Goal: Check status: Check status

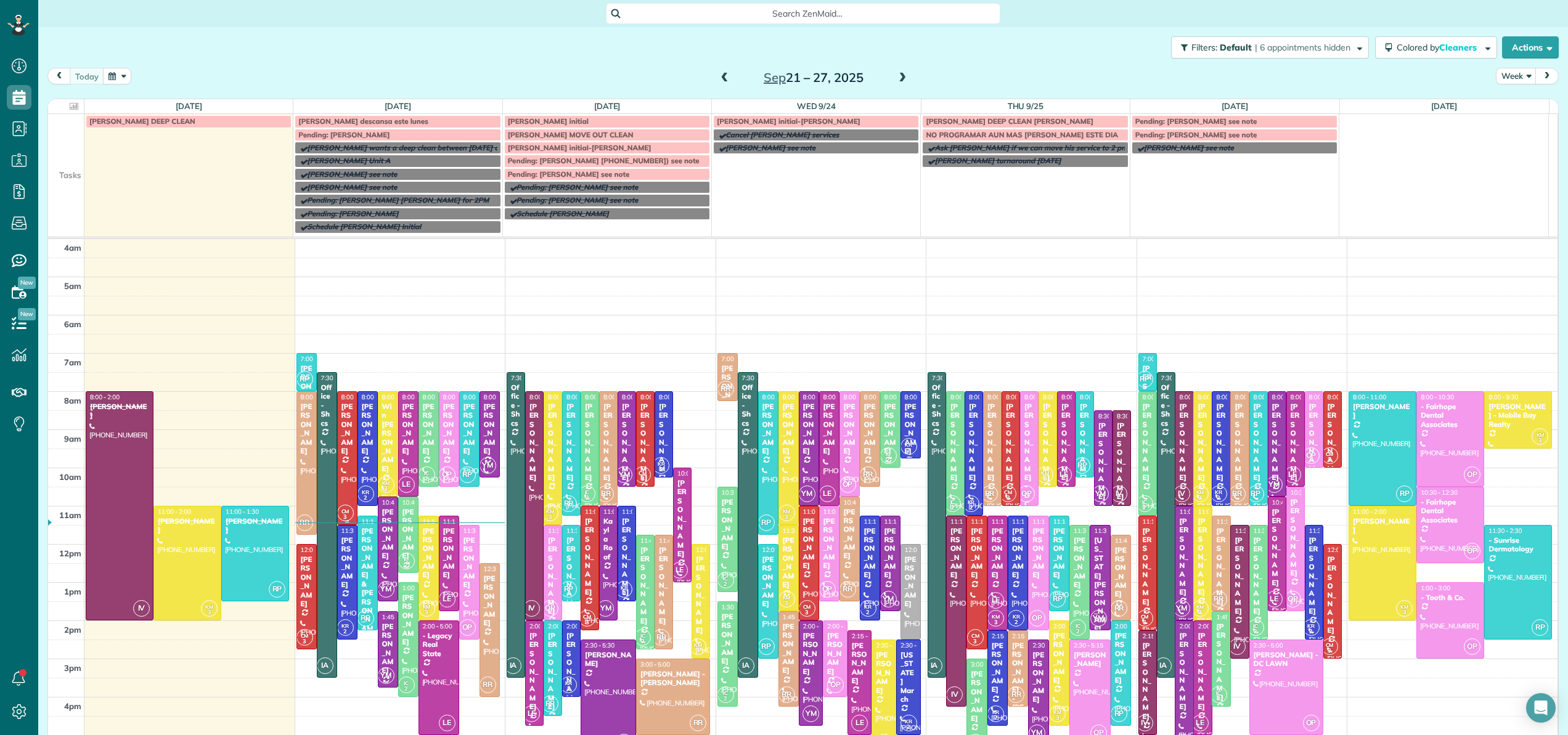
scroll to position [88, 0]
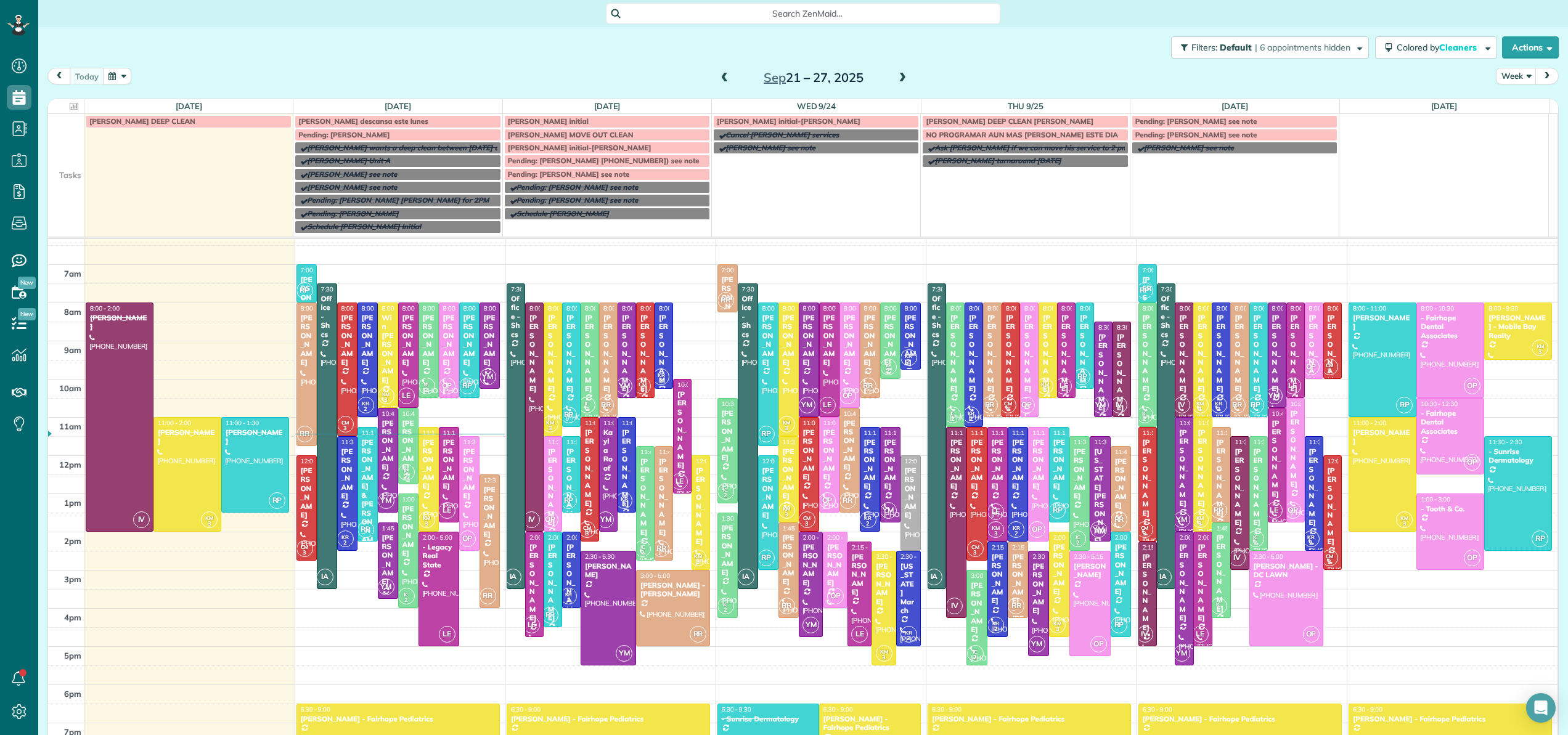
click at [404, 461] on div "[PERSON_NAME]" at bounding box center [409, 445] width 13 height 53
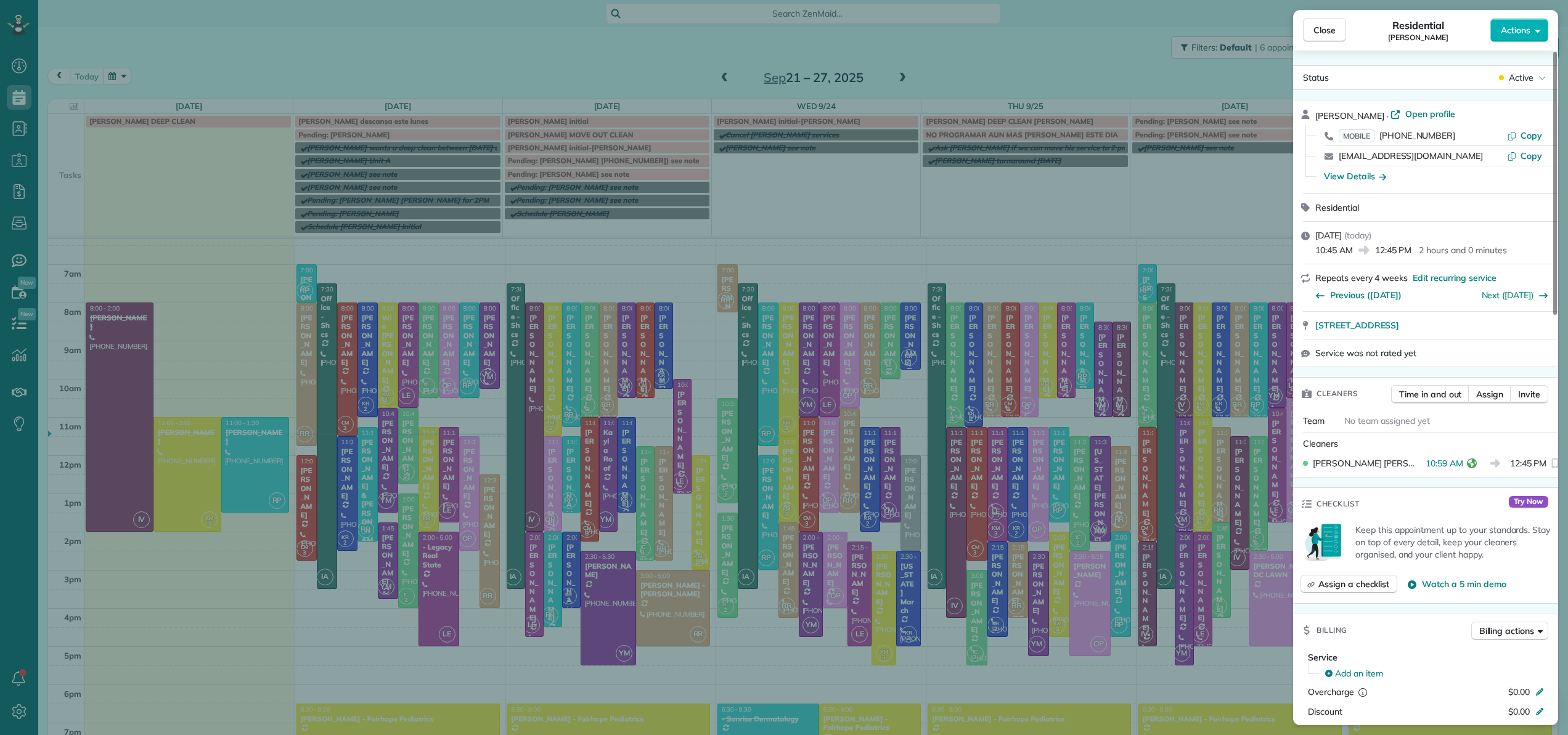
click at [1376, 176] on div "View Details" at bounding box center [1355, 176] width 62 height 12
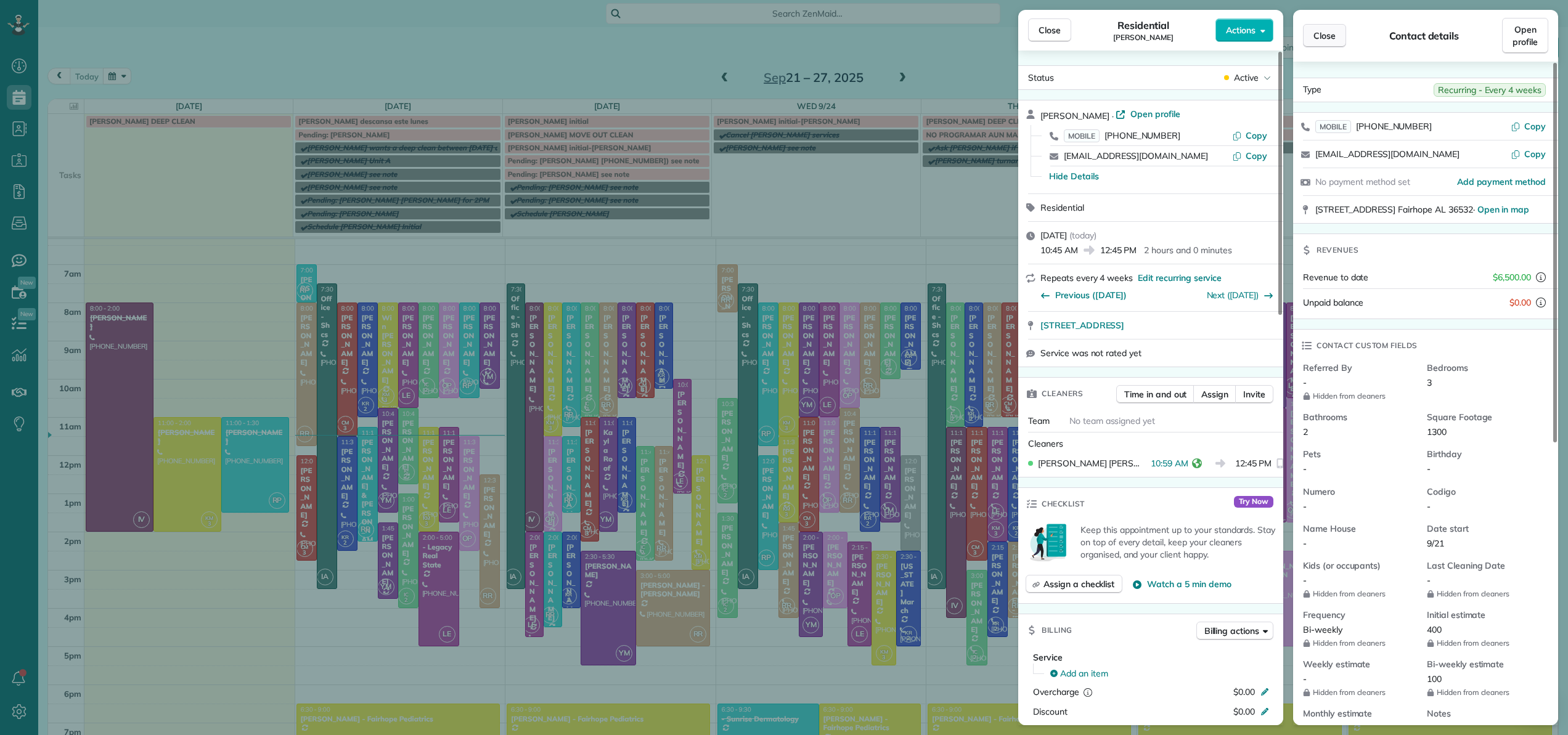
click at [1325, 38] on span "Close" at bounding box center [1325, 35] width 22 height 12
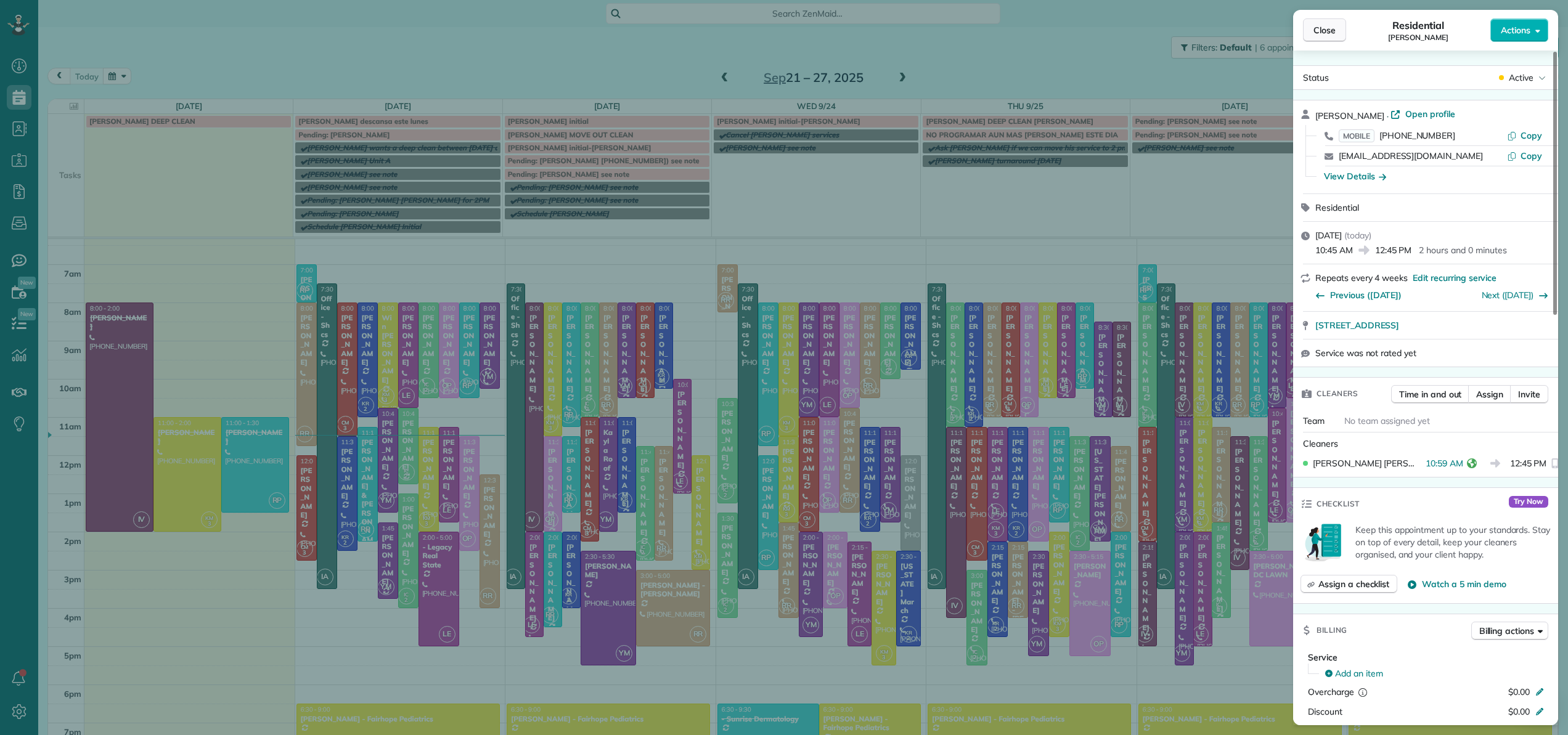
click at [1319, 28] on span "Close" at bounding box center [1325, 30] width 22 height 12
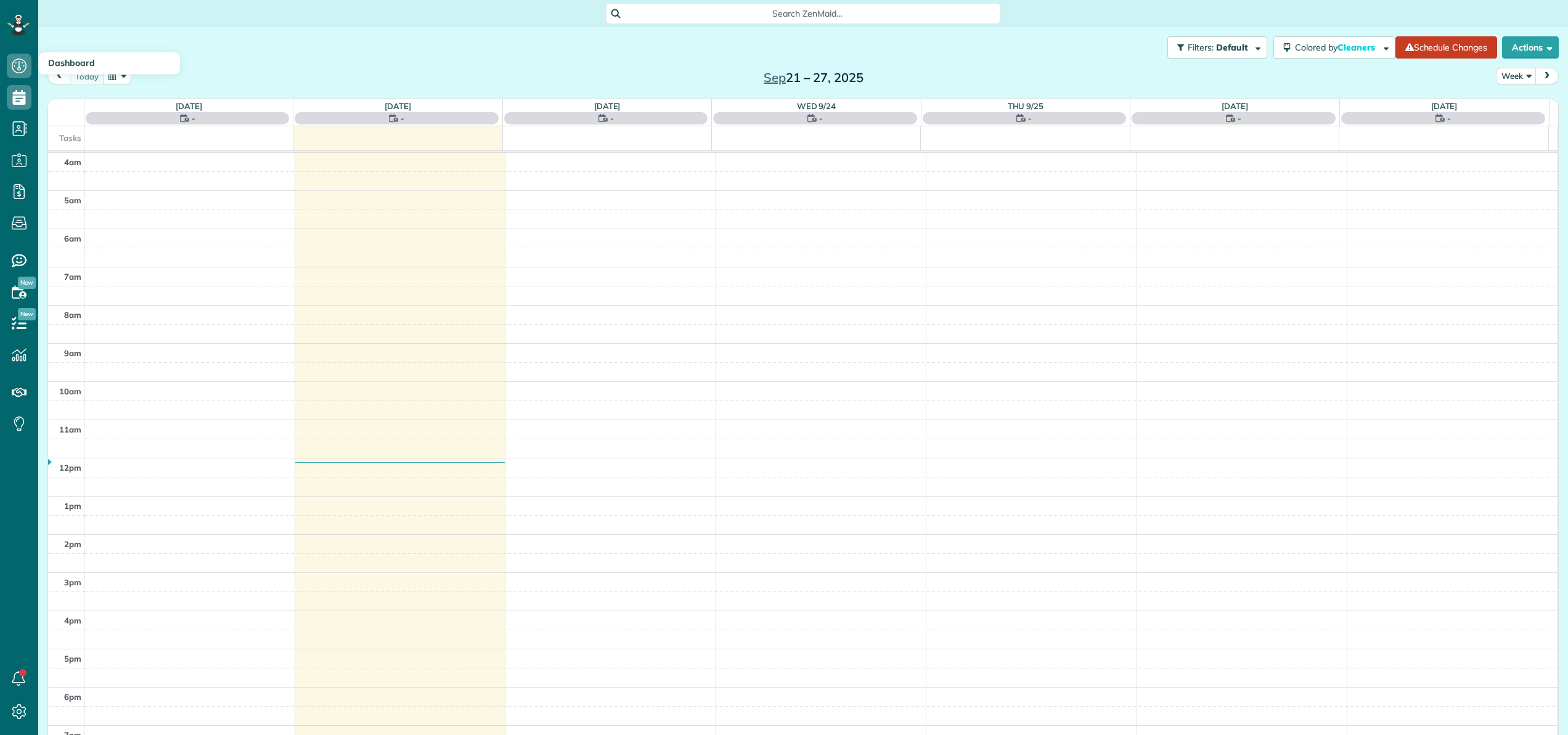
scroll to position [88, 0]
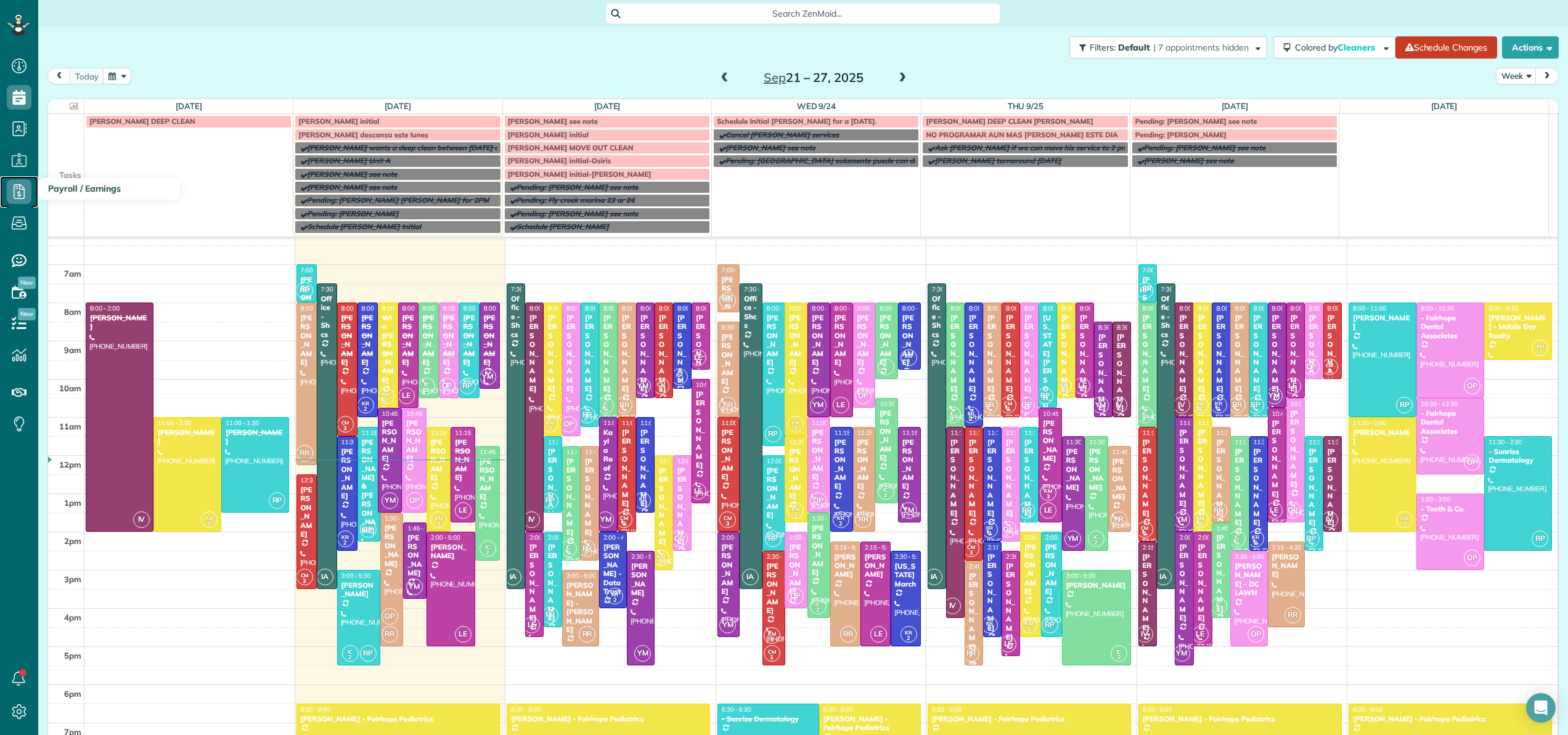
click at [18, 194] on icon at bounding box center [19, 192] width 25 height 25
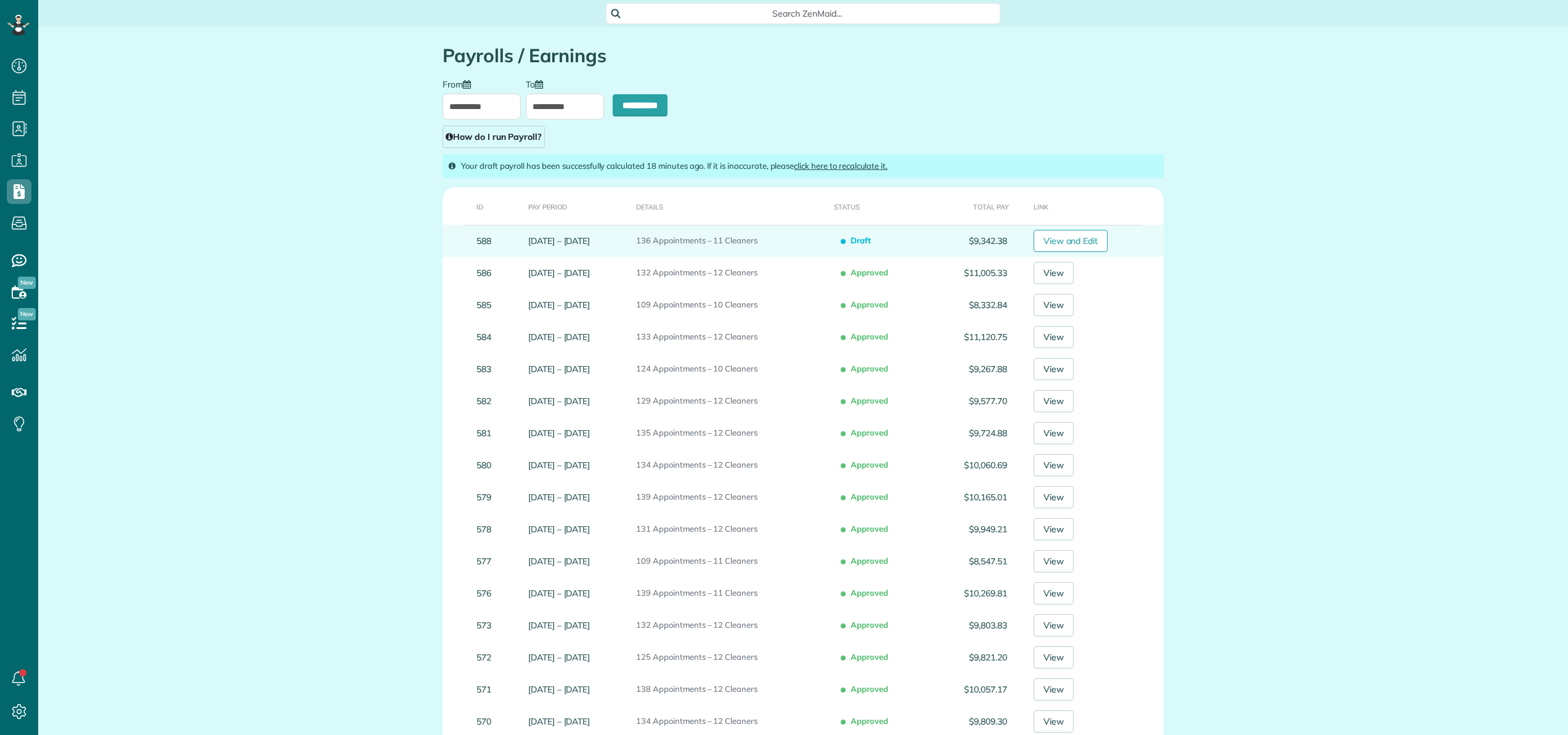
type input "**********"
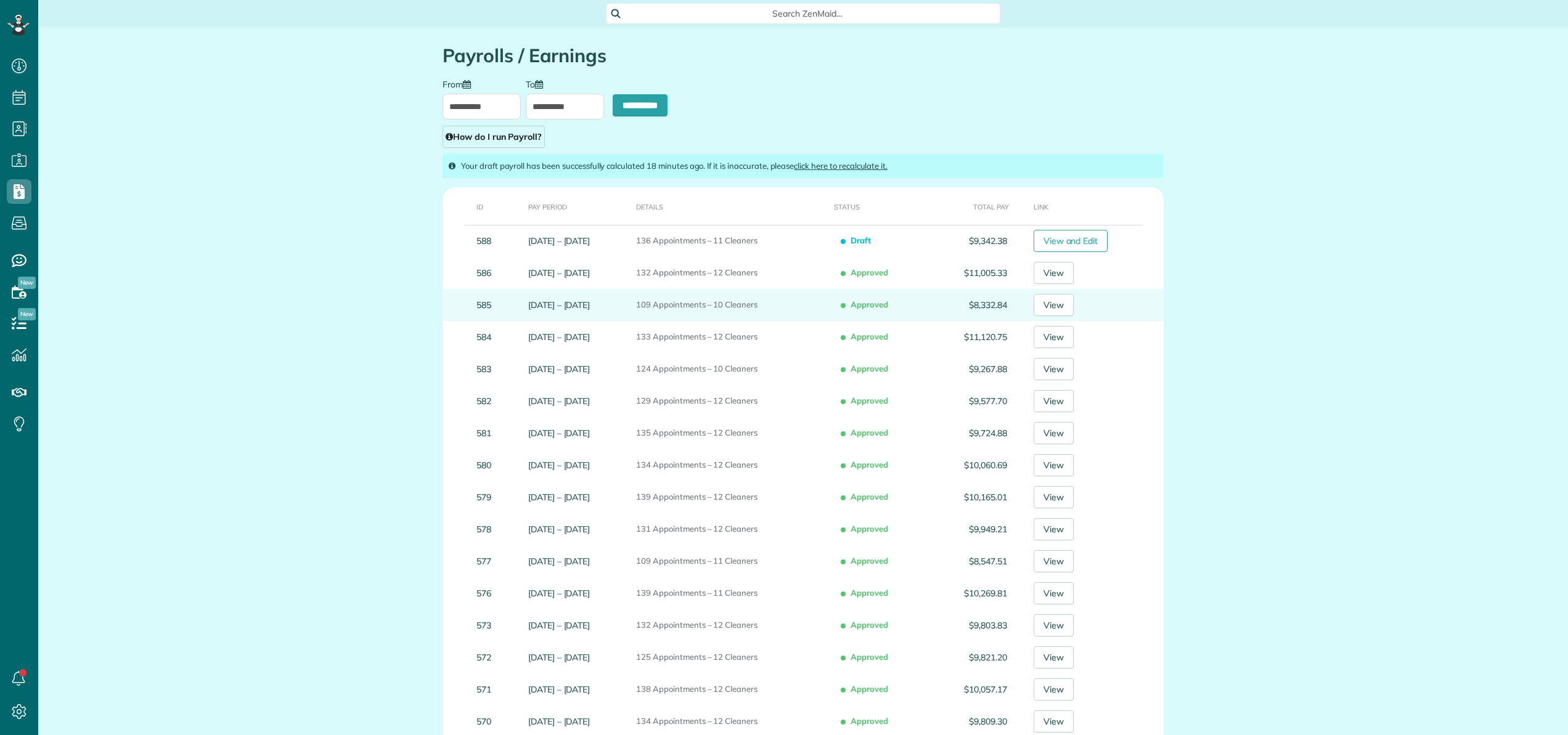
scroll to position [6, 6]
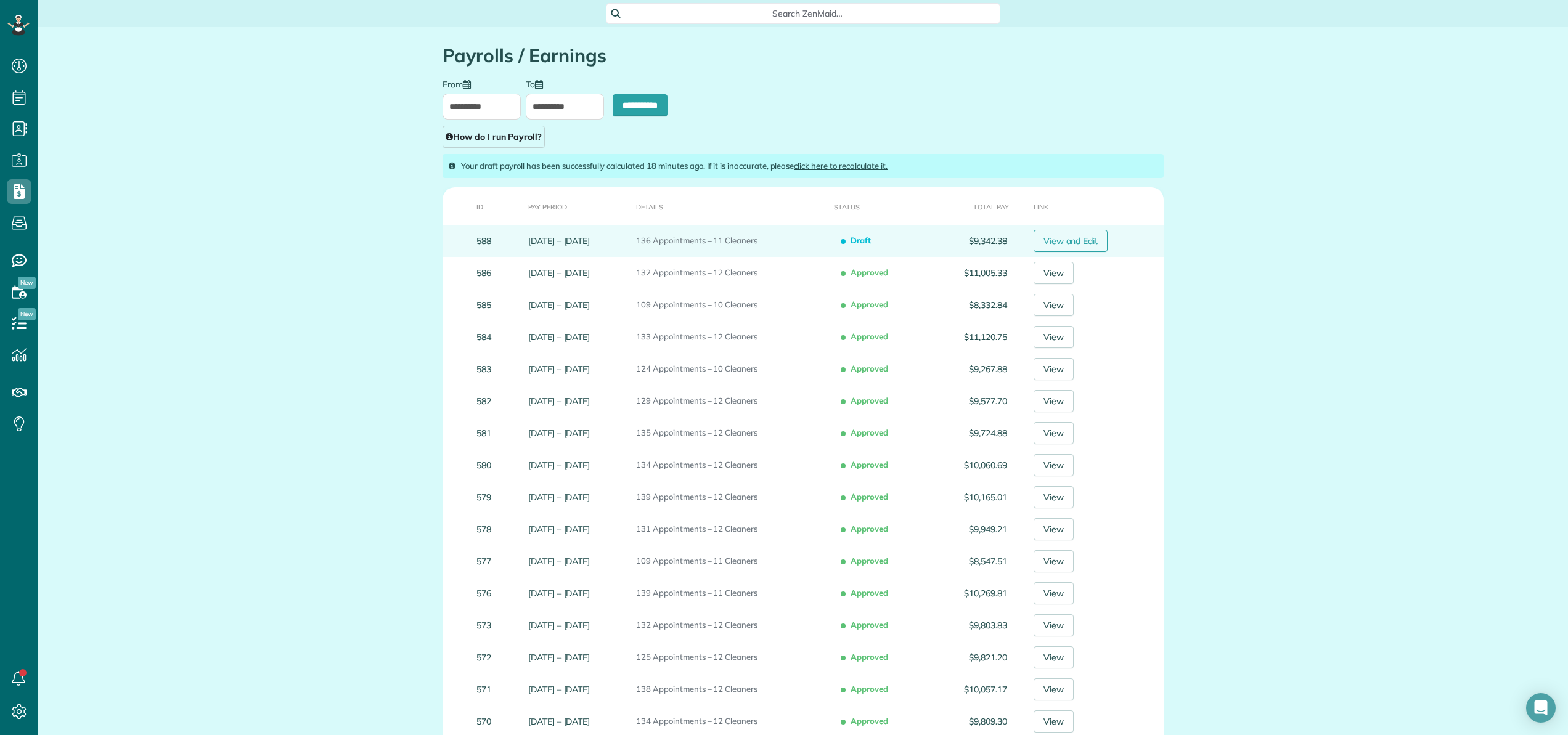
click at [1081, 241] on link "View and Edit" at bounding box center [1071, 241] width 75 height 22
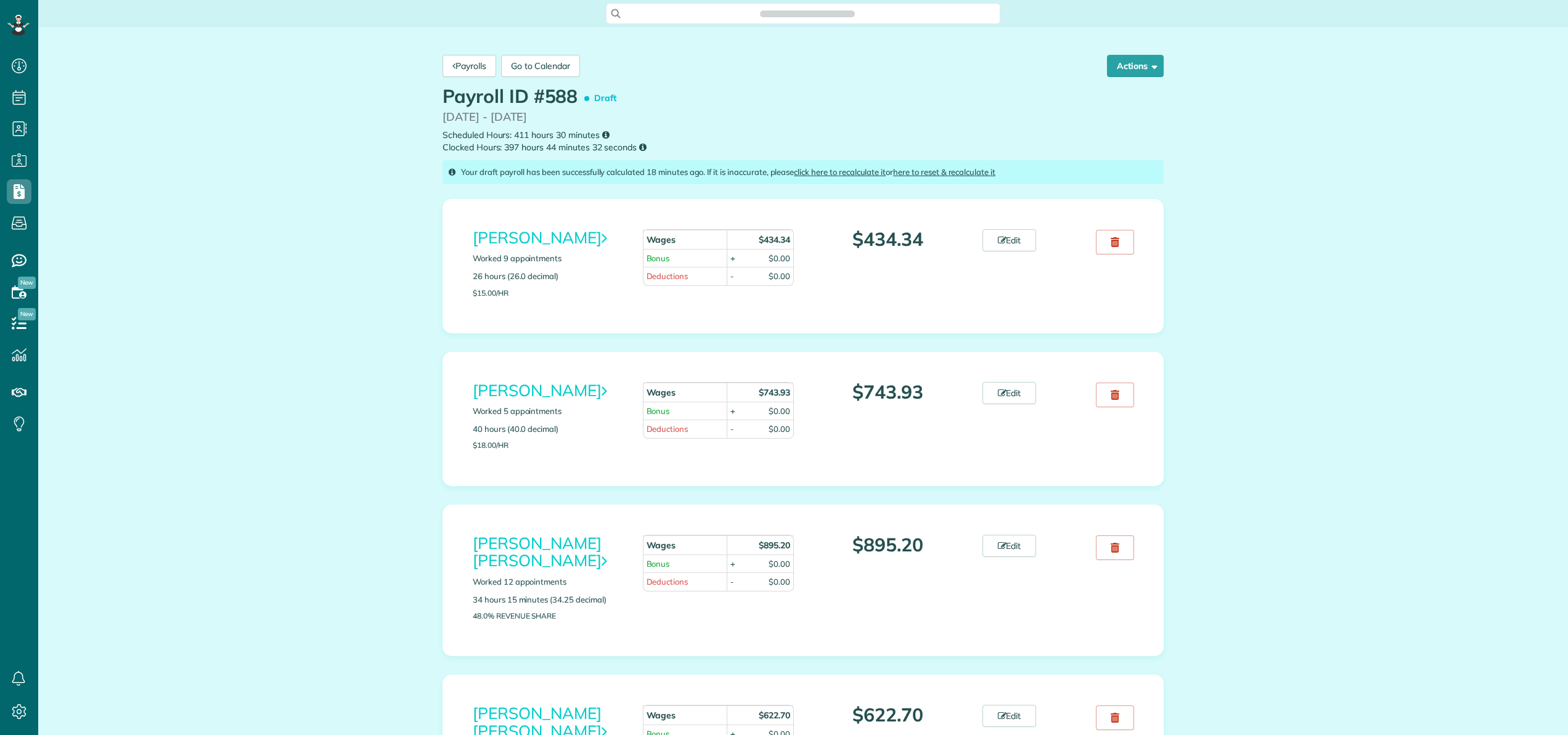
scroll to position [6, 6]
